Goal: Task Accomplishment & Management: Use online tool/utility

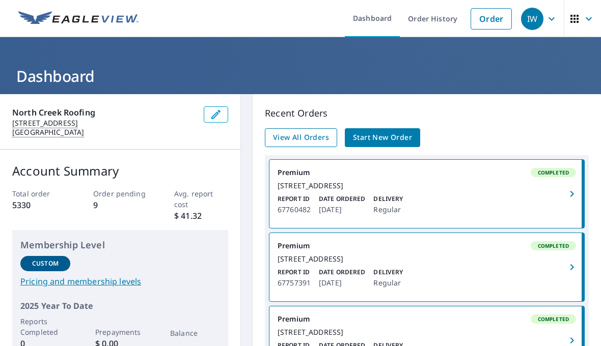
click at [299, 136] on span "View All Orders" at bounding box center [301, 137] width 56 height 13
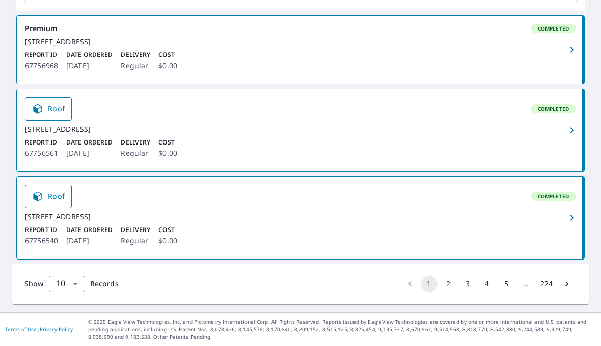
scroll to position [792, 0]
click at [447, 292] on button "2" at bounding box center [449, 284] width 16 height 16
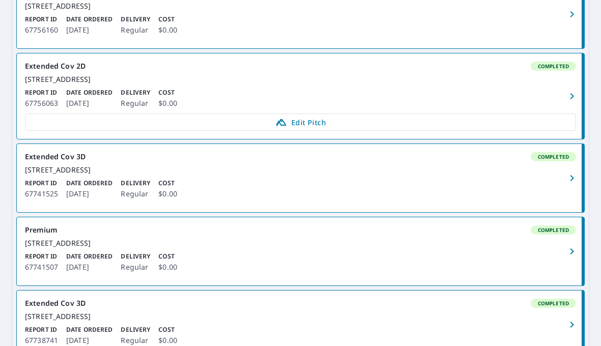
scroll to position [512, 0]
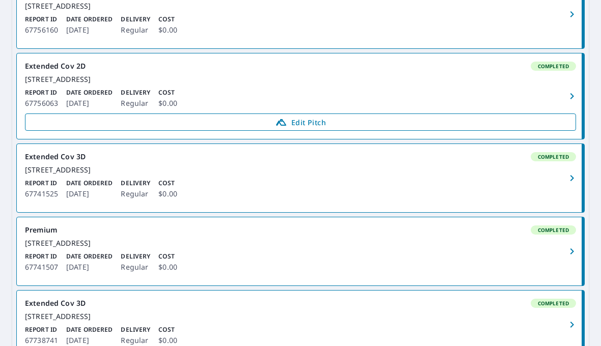
click at [316, 128] on span "Edit Pitch" at bounding box center [301, 122] width 538 height 12
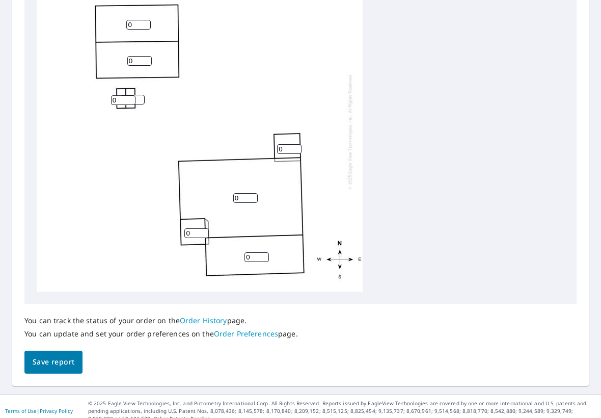
click at [257, 252] on input "0" at bounding box center [256, 257] width 24 height 10
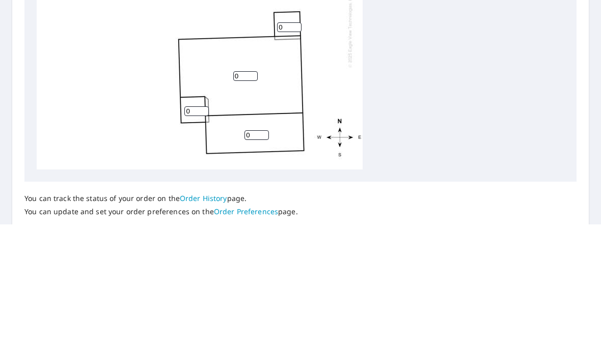
scroll to position [26, 0]
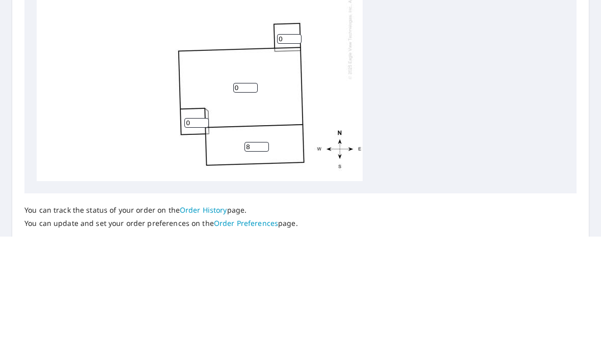
type input "8"
click at [249, 193] on input "0" at bounding box center [245, 198] width 24 height 10
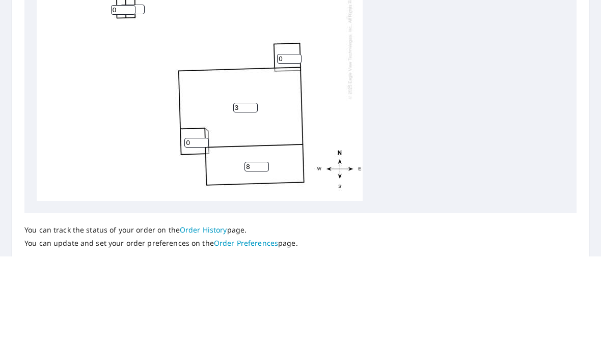
type input "3"
click at [198, 228] on input "0" at bounding box center [196, 233] width 24 height 10
type input "8"
click at [294, 144] on input "0" at bounding box center [289, 149] width 24 height 10
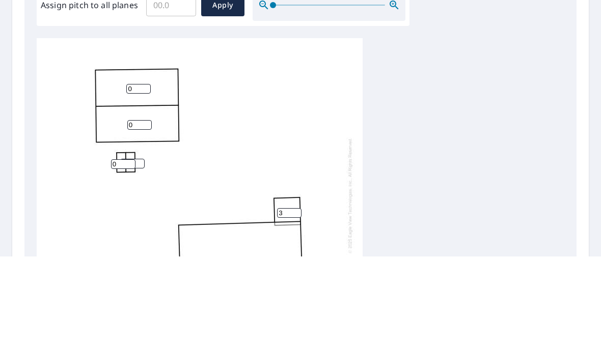
scroll to position [3, 0]
type input "3"
click at [450, 153] on div "3 8 0 0 8 3 0 0" at bounding box center [301, 288] width 528 height 320
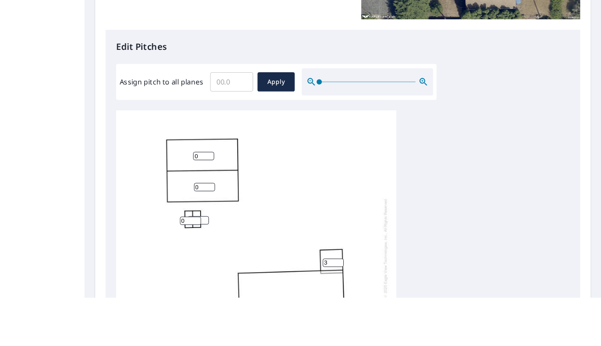
scroll to position [1, 0]
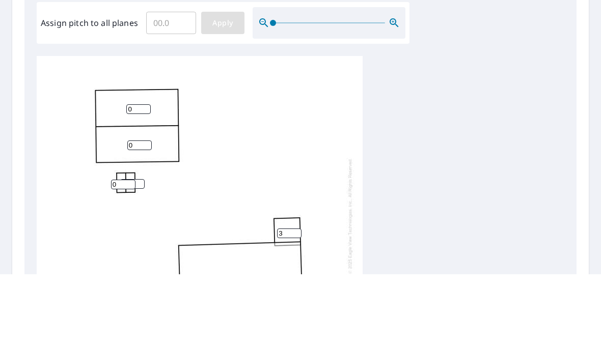
click at [225, 89] on span "Apply" at bounding box center [222, 95] width 27 height 13
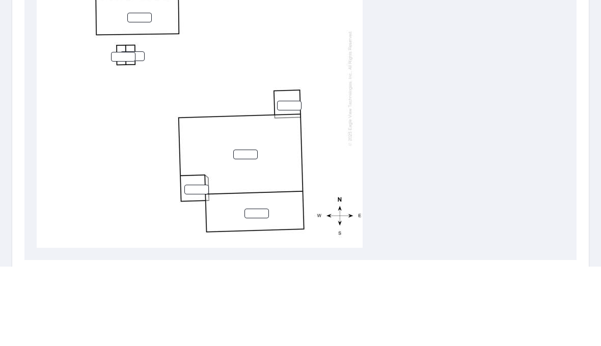
scroll to position [371, 0]
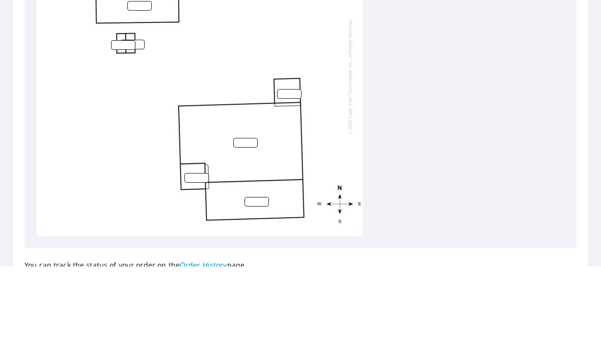
click at [260, 277] on input "number" at bounding box center [256, 282] width 24 height 10
type input "8"
click at [196, 253] on input "number" at bounding box center [196, 258] width 24 height 10
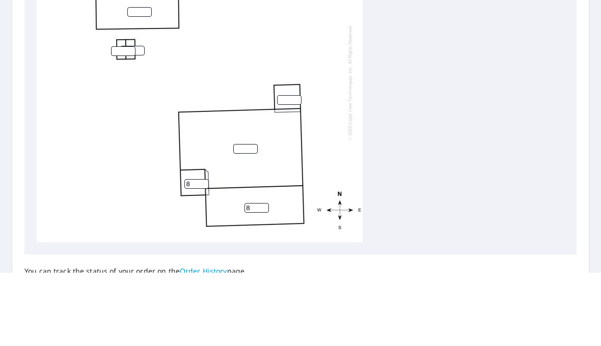
type input "8"
click at [254, 217] on input "number" at bounding box center [245, 222] width 24 height 10
type input "3"
click at [295, 169] on input "number" at bounding box center [289, 174] width 24 height 10
type input "3"
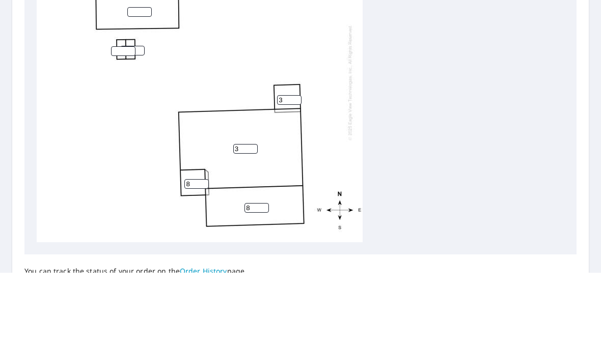
click at [456, 156] on div "3 8 8 3" at bounding box center [301, 156] width 528 height 320
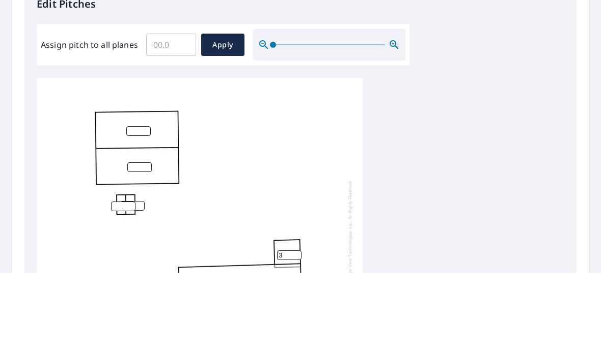
scroll to position [216, 0]
click at [145, 199] on input "number" at bounding box center [138, 204] width 24 height 10
type input "5"
click at [144, 235] on input "number" at bounding box center [139, 240] width 24 height 10
type input "5"
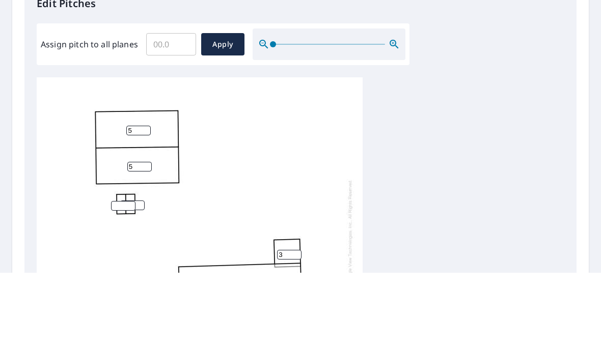
click at [131, 275] on input "number" at bounding box center [123, 280] width 24 height 10
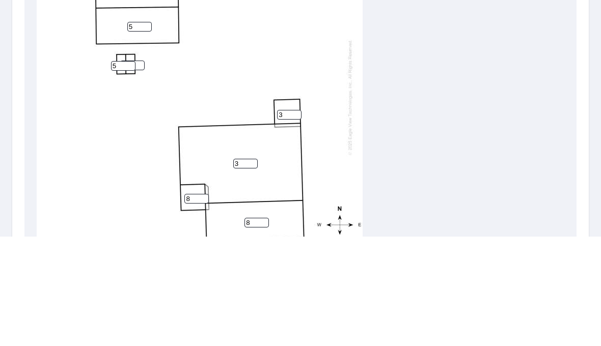
scroll to position [303, 0]
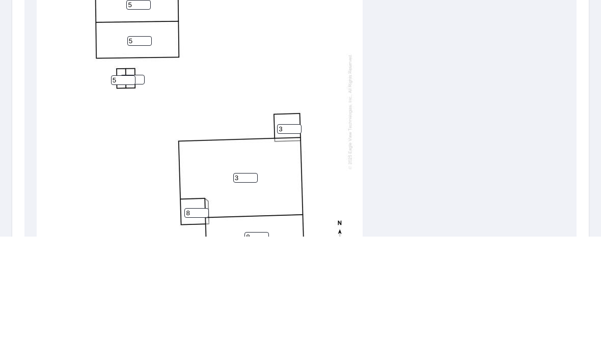
type input "5"
click at [334, 69] on div "3 8 5 5 8 3 5" at bounding box center [200, 222] width 326 height 320
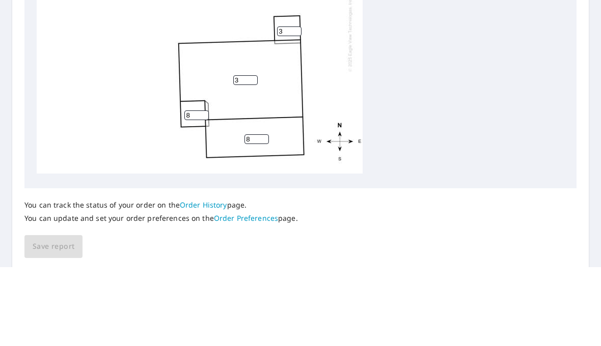
click at [469, 124] on div "3 8 5 5 8 3 5" at bounding box center [301, 96] width 528 height 320
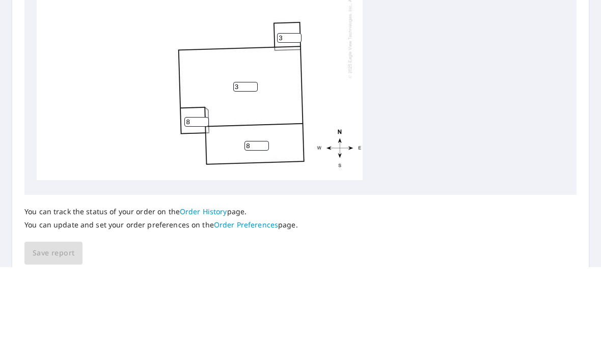
scroll to position [424, 0]
click at [57, 275] on div "You can track the status of your order on the Order History page. You can updat…" at bounding box center [300, 310] width 552 height 70
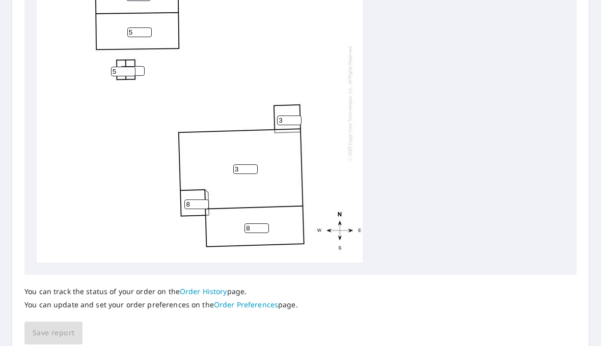
click at [63, 325] on div "You can track the status of your order on the Order History page. You can updat…" at bounding box center [300, 310] width 552 height 70
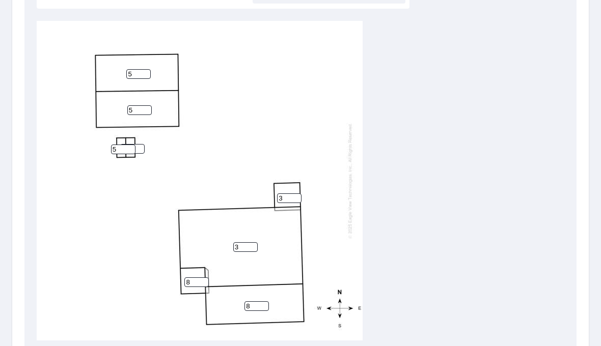
scroll to position [345, 0]
click at [134, 146] on input "5" at bounding box center [123, 151] width 24 height 10
click at [139, 146] on input "number" at bounding box center [132, 150] width 24 height 10
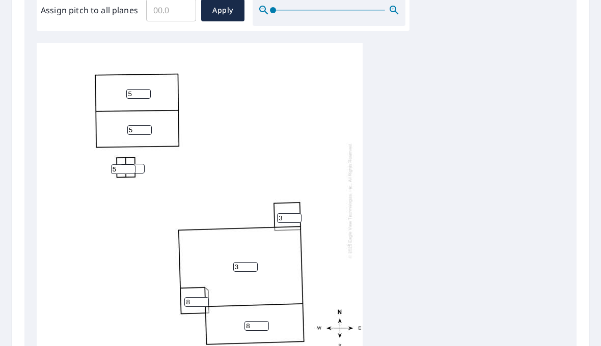
scroll to position [329, 0]
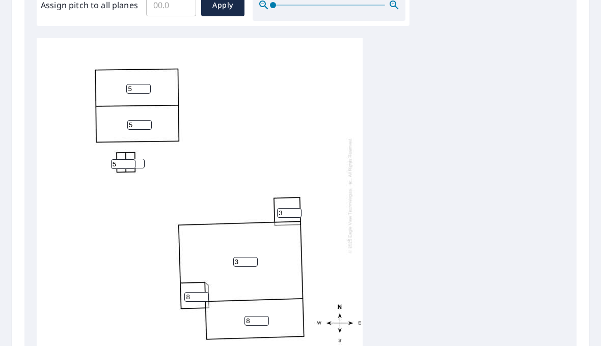
type input "5"
click at [308, 130] on div "3 8 5 5 8 3 5 5" at bounding box center [200, 196] width 326 height 320
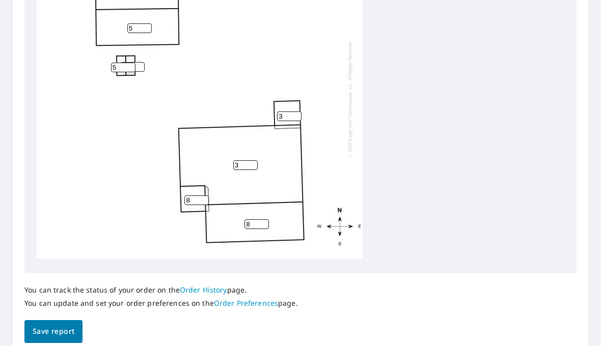
scroll to position [424, 0]
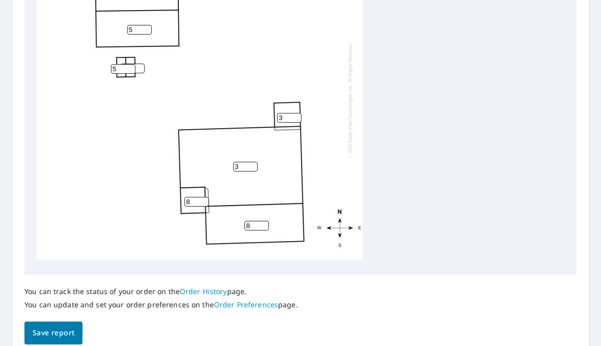
click at [57, 327] on span "Save report" at bounding box center [54, 333] width 42 height 13
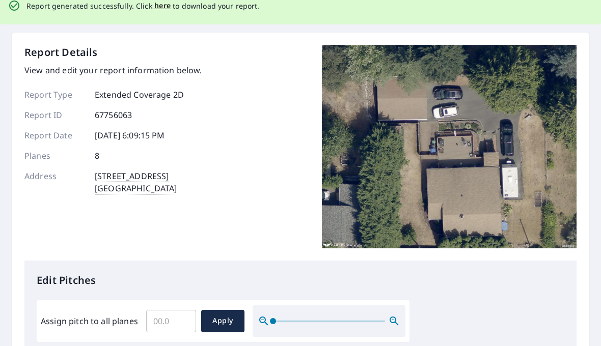
scroll to position [0, 0]
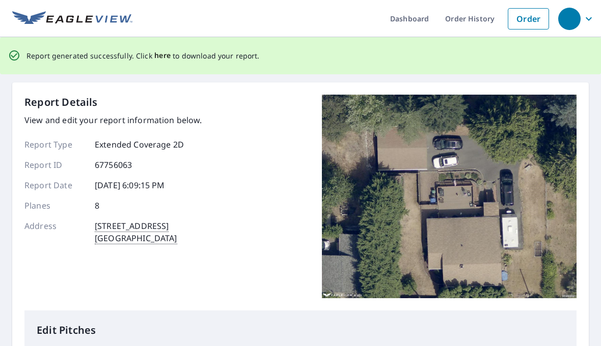
click at [159, 56] on span "here" at bounding box center [162, 55] width 17 height 13
